Goal: Use online tool/utility: Utilize a website feature to perform a specific function

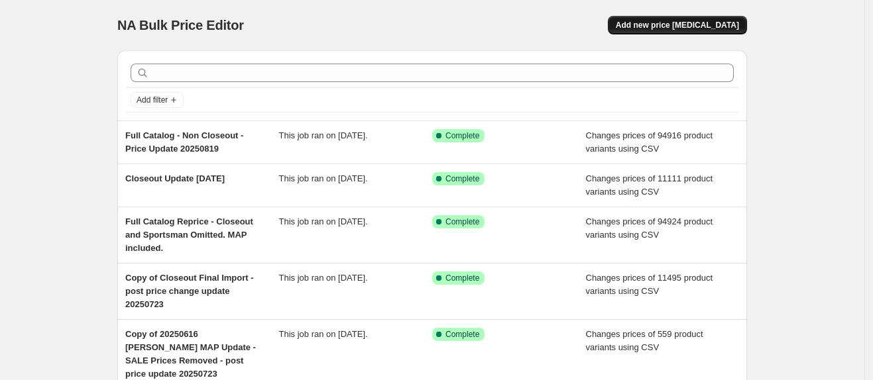
click at [715, 32] on button "Add new price [MEDICAL_DATA]" at bounding box center [677, 25] width 139 height 19
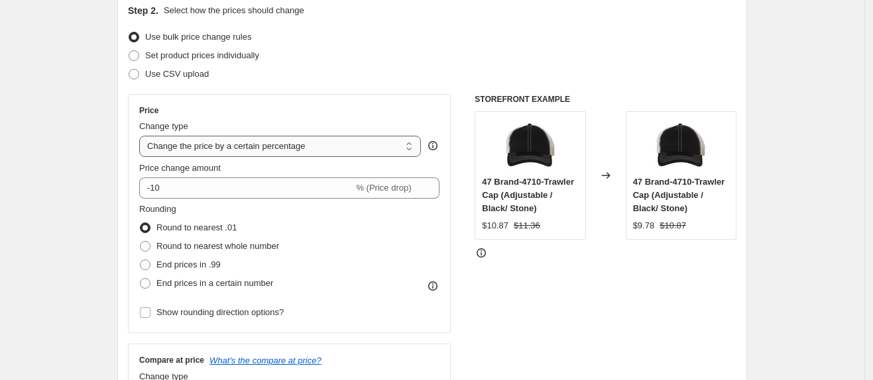
scroll to position [148, 0]
click at [274, 152] on select "Change the price to a certain amount Change the price by a certain amount Chang…" at bounding box center [280, 147] width 282 height 21
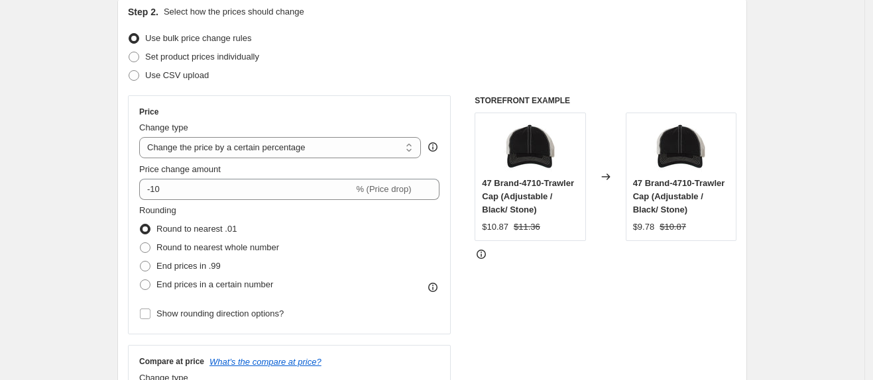
select select "margin"
type input "50"
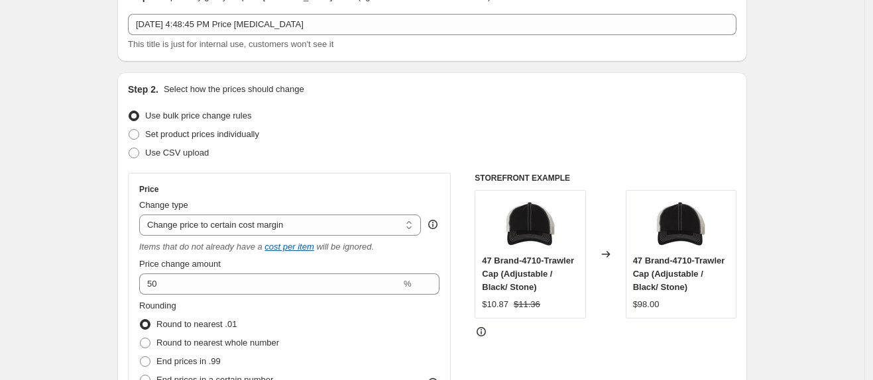
scroll to position [70, 0]
